Goal: Navigation & Orientation: Find specific page/section

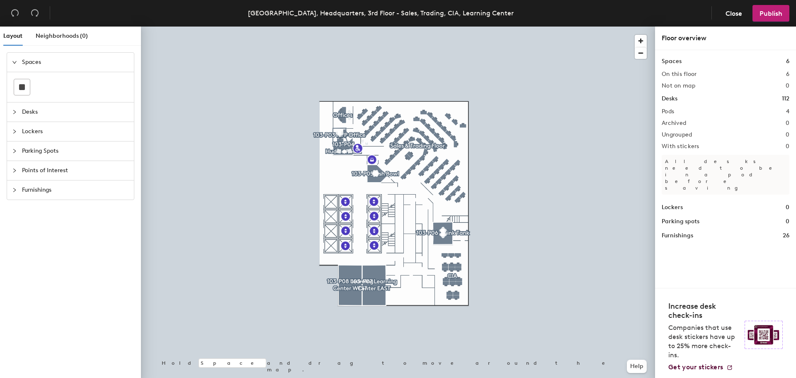
click at [417, 27] on div at bounding box center [398, 27] width 514 height 0
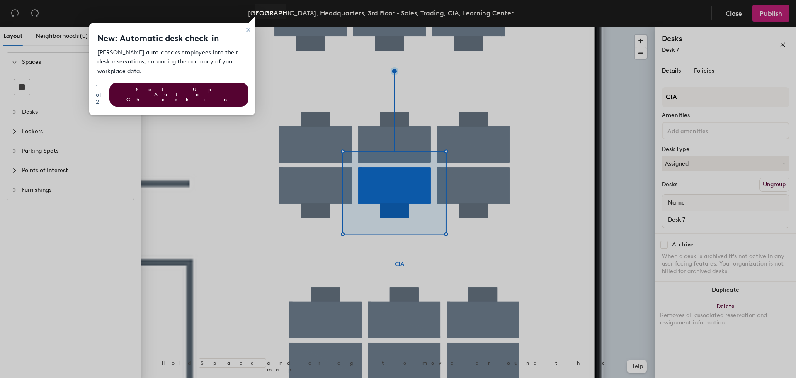
click at [490, 184] on div at bounding box center [541, 189] width 510 height 378
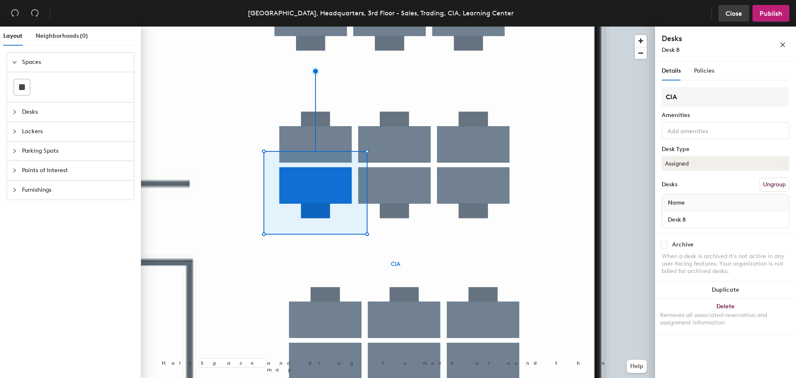
click at [738, 15] on span "Close" at bounding box center [734, 14] width 17 height 8
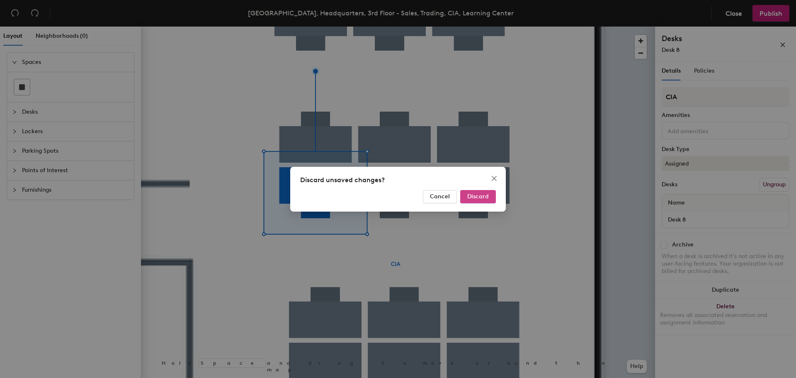
click at [483, 199] on span "Discard" at bounding box center [478, 196] width 22 height 7
